Goal: Task Accomplishment & Management: Complete application form

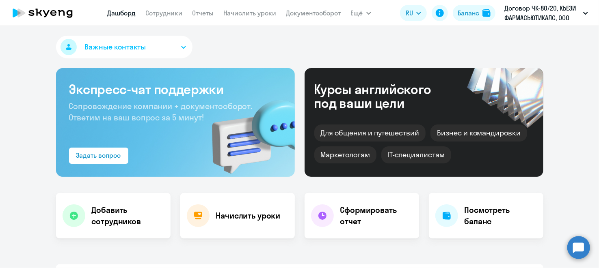
select select "30"
click at [170, 15] on link "Сотрудники" at bounding box center [164, 13] width 37 height 8
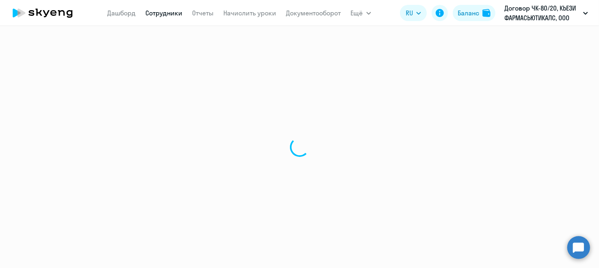
select select "30"
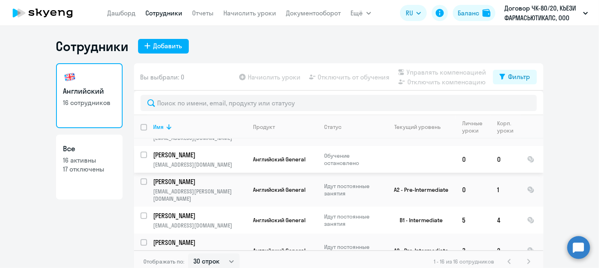
scroll to position [111, 0]
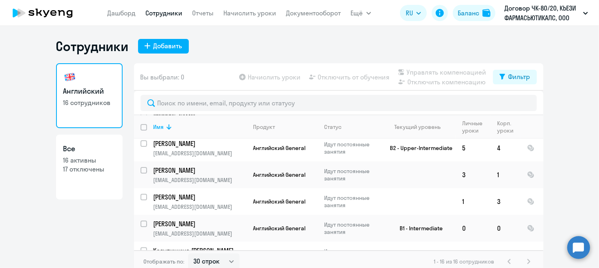
click at [168, 127] on icon at bounding box center [169, 127] width 10 height 10
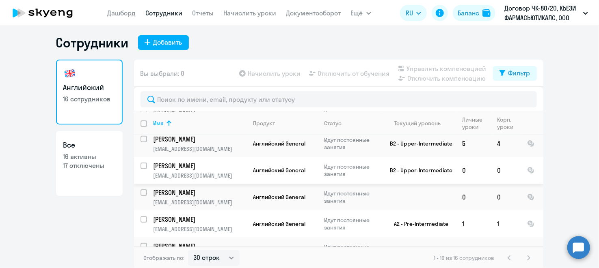
scroll to position [4, 0]
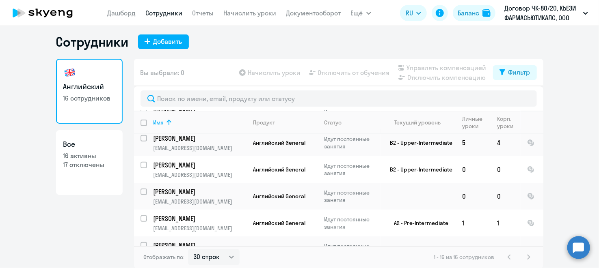
click at [176, 42] on div "Добавить" at bounding box center [167, 42] width 29 height 10
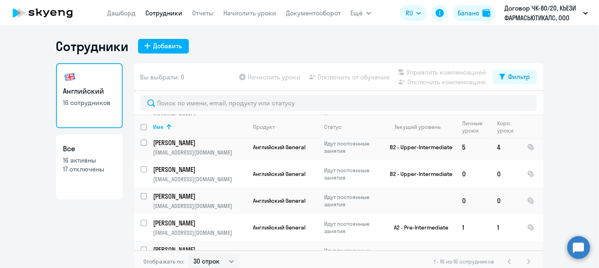
select select "english_adult_not_native_speaker"
select select "3"
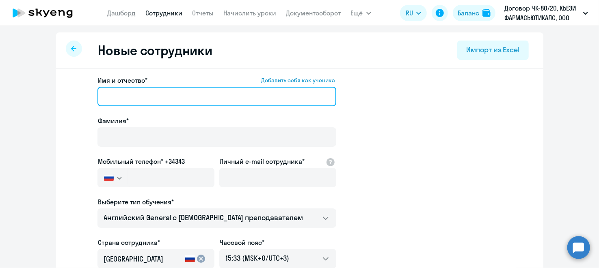
click at [154, 101] on input "Имя и отчество* Добавить себя как ученика" at bounding box center [216, 96] width 239 height 19
type input "Дарья"
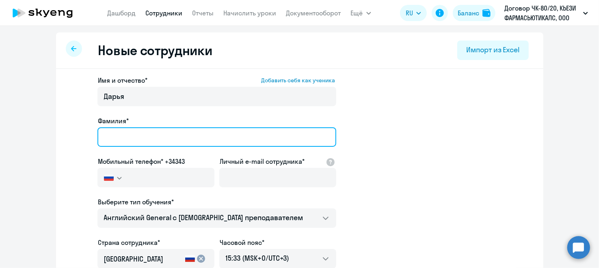
click at [140, 136] on input "Фамилия*" at bounding box center [216, 136] width 239 height 19
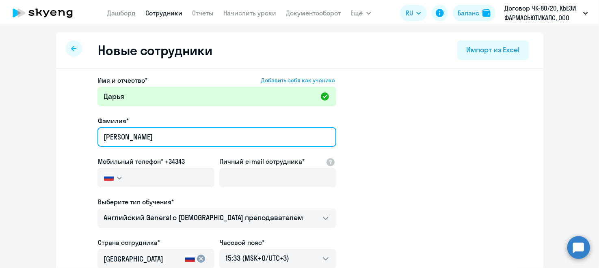
type input "[PERSON_NAME]"
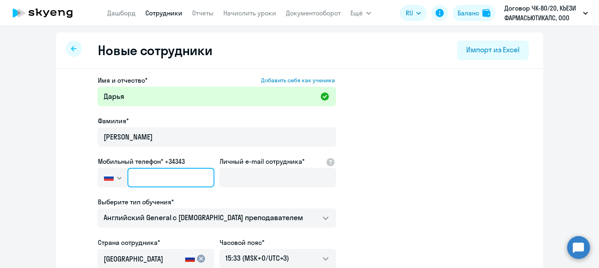
click at [158, 173] on input "text" at bounding box center [170, 177] width 86 height 19
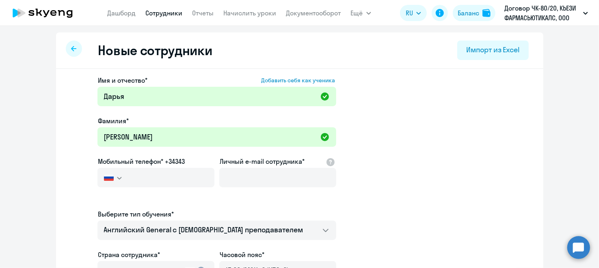
click at [116, 179] on svg-icon "button" at bounding box center [119, 178] width 6 height 6
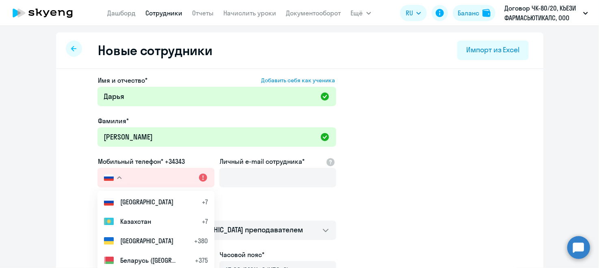
click at [122, 200] on span "[GEOGRAPHIC_DATA]" at bounding box center [146, 202] width 53 height 10
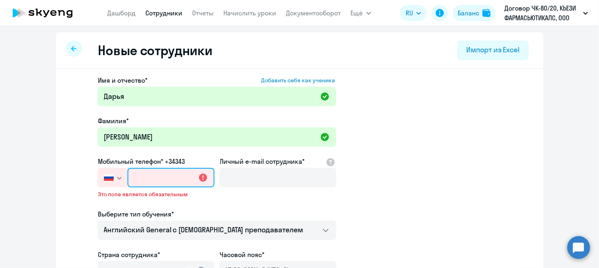
click at [200, 181] on input "text" at bounding box center [170, 177] width 86 height 19
paste input "[PHONE_NUMBER]"
type input "[PHONE_NUMBER]"
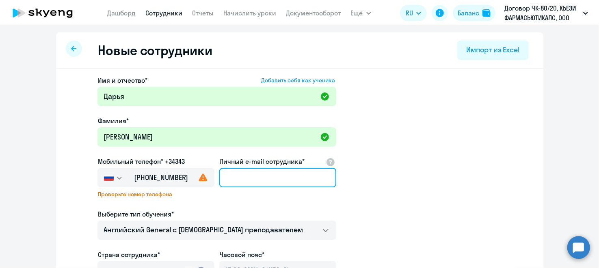
click at [268, 182] on input "Личный e-mail сотрудника*" at bounding box center [277, 177] width 117 height 19
click at [248, 179] on input "Личный e-mail сотрудника*" at bounding box center [277, 177] width 117 height 19
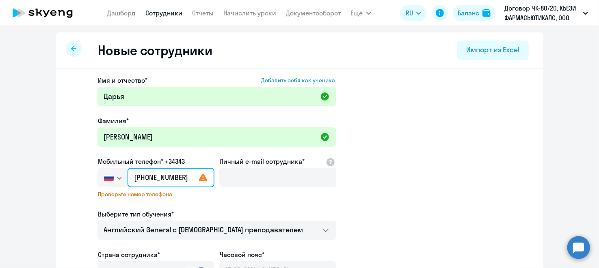
click at [138, 179] on input "[PHONE_NUMBER]" at bounding box center [170, 177] width 86 height 19
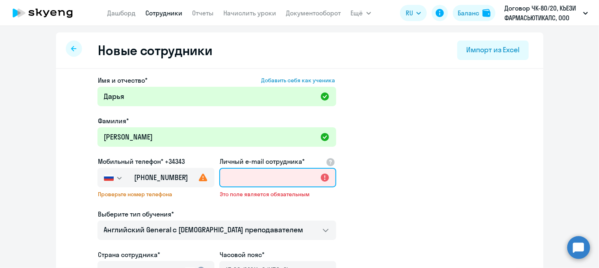
click at [261, 177] on input "Личный e-mail сотрудника*" at bounding box center [277, 177] width 117 height 19
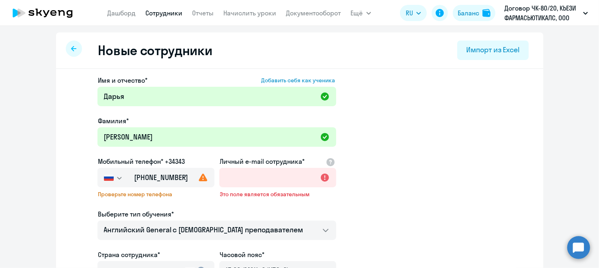
click at [328, 163] on div at bounding box center [330, 162] width 10 height 10
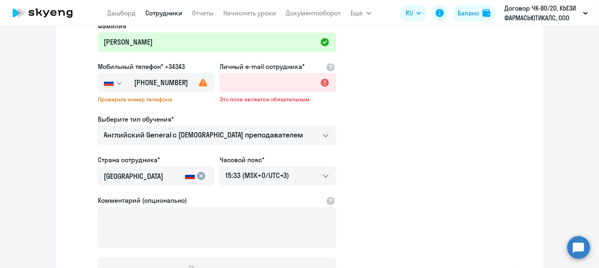
scroll to position [81, 0]
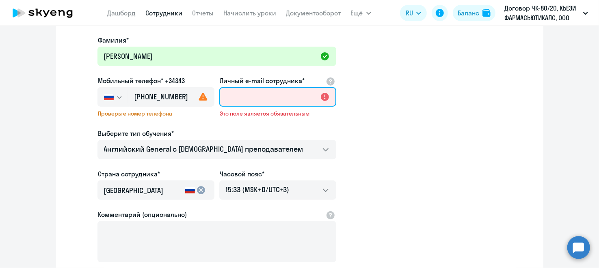
click at [261, 99] on input "Личный e-mail сотрудника*" at bounding box center [277, 96] width 117 height 19
paste input "[EMAIL_ADDRESS][DOMAIN_NAME]"
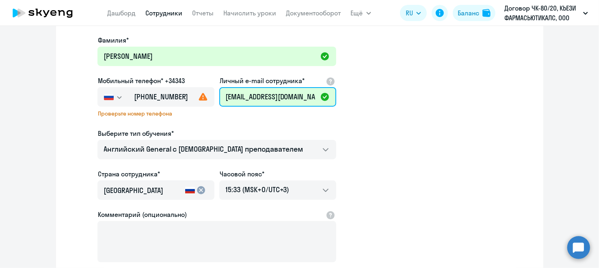
type input "[EMAIL_ADDRESS][DOMAIN_NAME]"
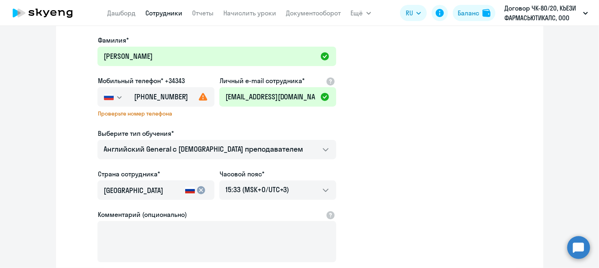
click at [329, 122] on div "Имя и отчество* Добавить себя как ученика [PERSON_NAME]* [PERSON_NAME] Мобильны…" at bounding box center [216, 146] width 239 height 302
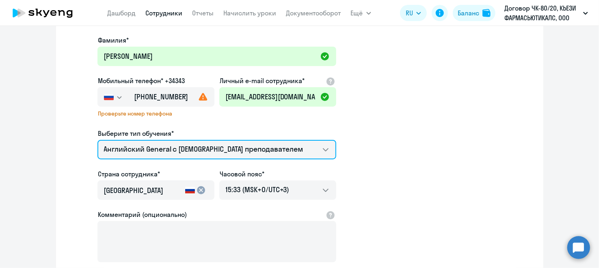
click at [317, 152] on select "Английский General с [DEMOGRAPHIC_DATA] преподавателем Английский General с [DE…" at bounding box center [216, 149] width 239 height 19
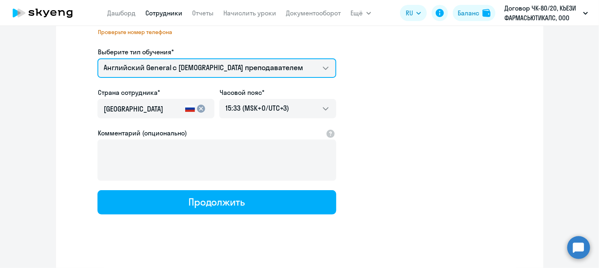
scroll to position [122, 0]
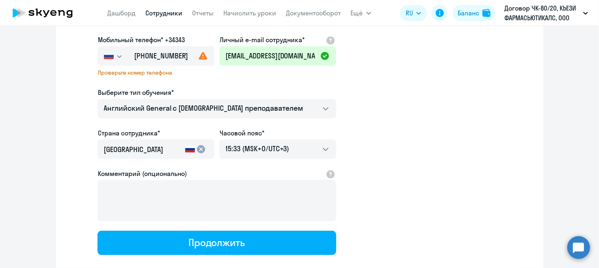
click at [188, 244] on div "Продолжить" at bounding box center [216, 242] width 56 height 13
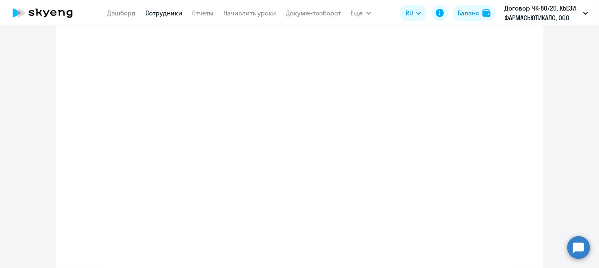
select select "english_adult_not_native_speaker"
select select "3"
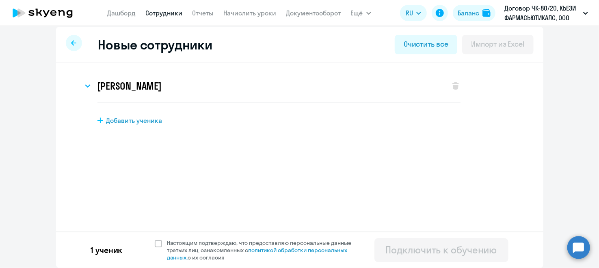
scroll to position [0, 0]
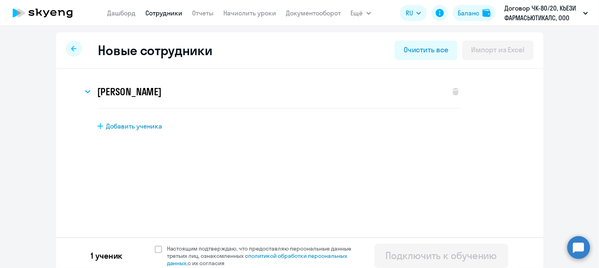
click at [129, 95] on h3 "[PERSON_NAME]" at bounding box center [129, 91] width 64 height 13
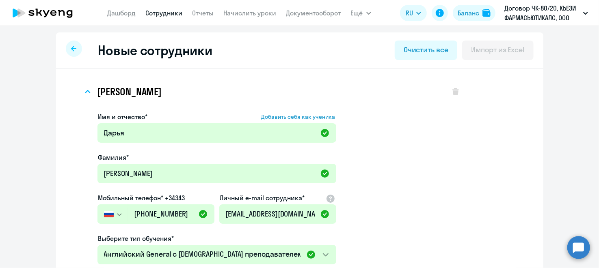
click at [129, 95] on h3 "[PERSON_NAME]" at bounding box center [129, 91] width 64 height 13
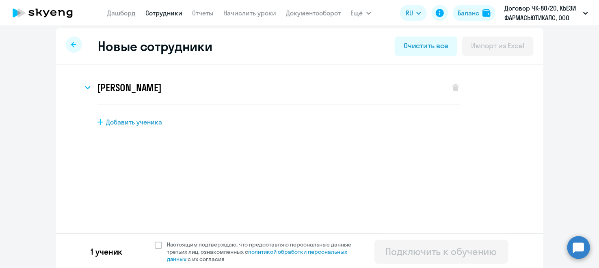
scroll to position [5, 0]
click at [156, 242] on span at bounding box center [158, 244] width 7 height 7
click at [155, 240] on input "Настоящим подтверждаю, что предоставляю персональные данные третьих лиц, ознако…" at bounding box center [154, 239] width 0 height 0
checkbox input "true"
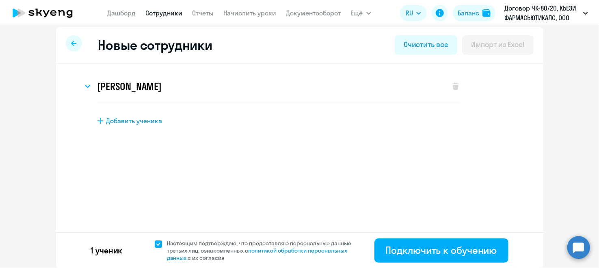
click at [442, 253] on div "Подключить к обучению" at bounding box center [441, 250] width 111 height 13
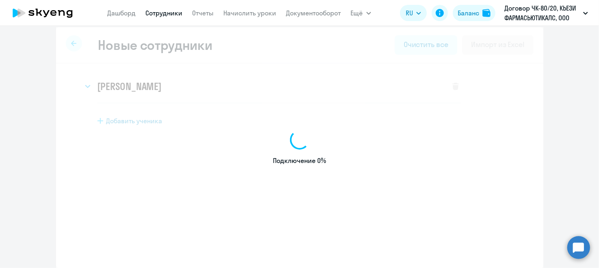
select select "english_adult_not_native_speaker"
select select "3"
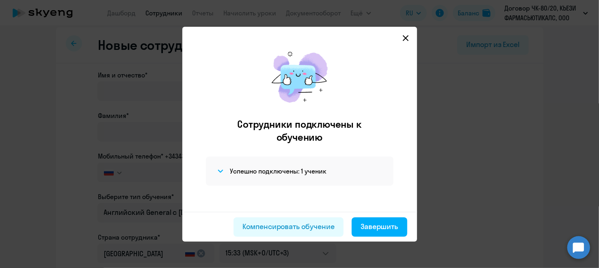
click at [320, 227] on div "Компенсировать обучение" at bounding box center [288, 227] width 92 height 11
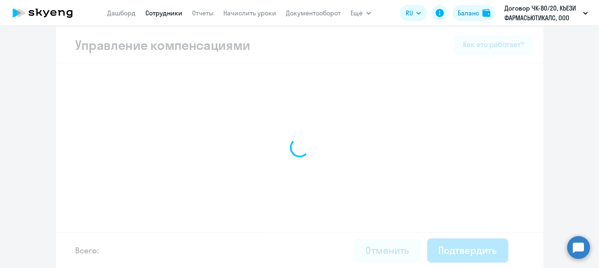
select select "YEARLY"
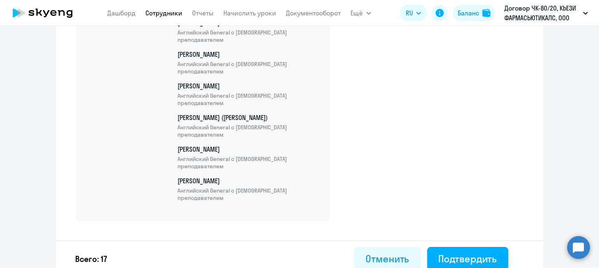
scroll to position [638, 0]
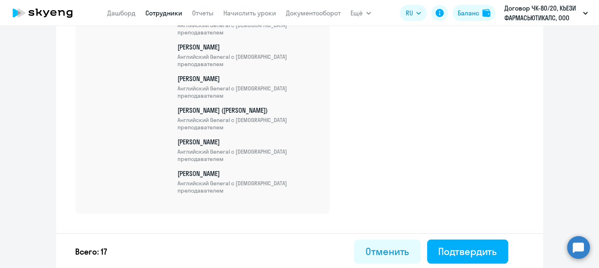
click at [446, 253] on div "Подтвердить" at bounding box center [467, 251] width 58 height 13
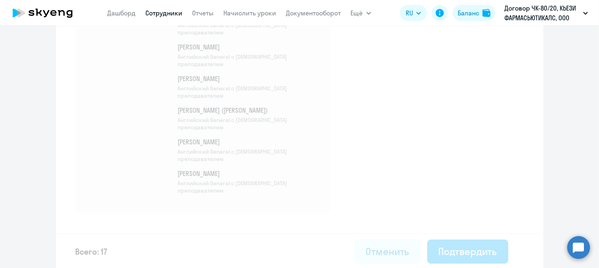
select select "30"
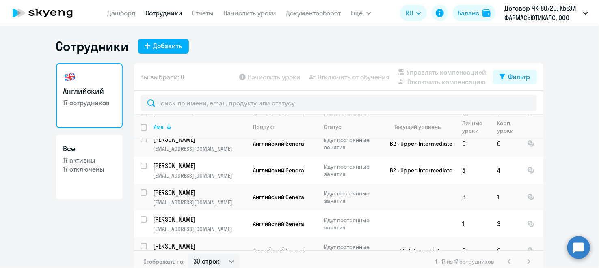
scroll to position [81, 0]
